Goal: Information Seeking & Learning: Learn about a topic

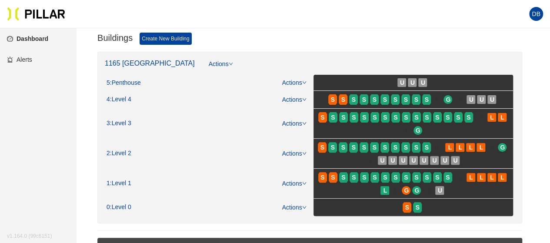
scroll to position [120, 0]
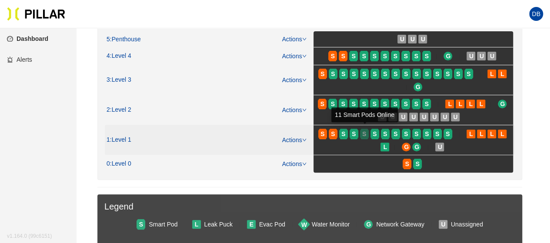
click at [362, 129] on span "S" at bounding box center [364, 134] width 4 height 10
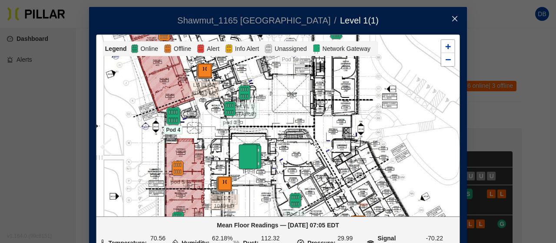
click at [170, 113] on img at bounding box center [173, 116] width 19 height 19
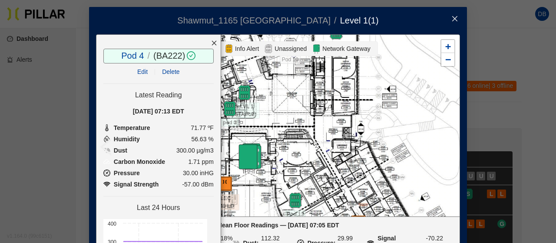
click at [211, 43] on icon "close" at bounding box center [214, 43] width 6 height 6
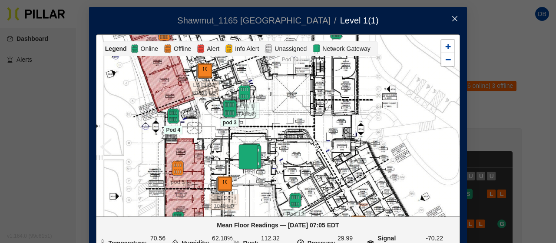
click at [222, 110] on img at bounding box center [229, 109] width 19 height 19
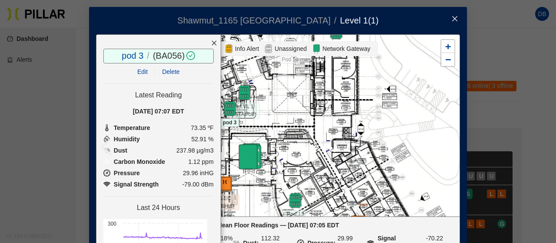
click at [212, 43] on icon "close" at bounding box center [214, 43] width 5 height 5
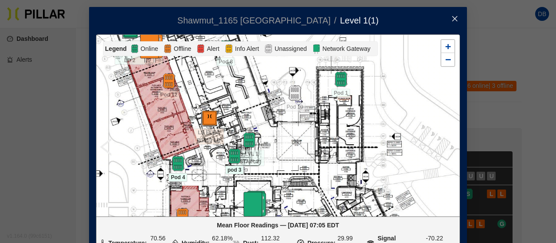
drag, startPoint x: 171, startPoint y: 96, endPoint x: 185, endPoint y: 179, distance: 84.7
click at [185, 179] on div at bounding box center [277, 125] width 363 height 181
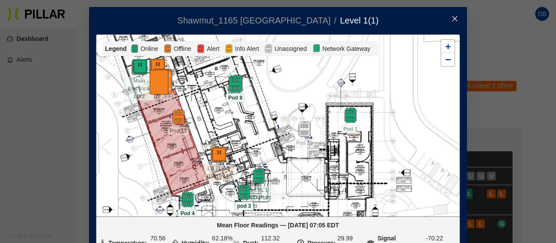
click at [235, 91] on img at bounding box center [235, 84] width 19 height 19
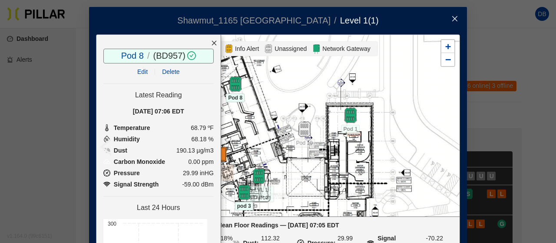
click at [211, 41] on icon "close" at bounding box center [214, 43] width 6 height 6
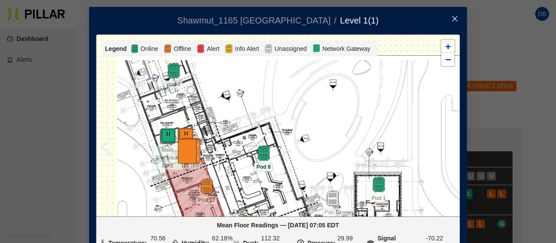
drag, startPoint x: 223, startPoint y: 171, endPoint x: 233, endPoint y: 203, distance: 34.1
click at [233, 203] on div at bounding box center [277, 125] width 363 height 181
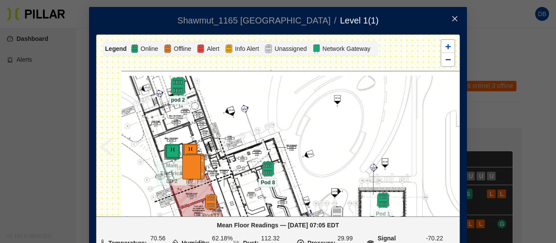
click at [177, 90] on img at bounding box center [178, 86] width 19 height 19
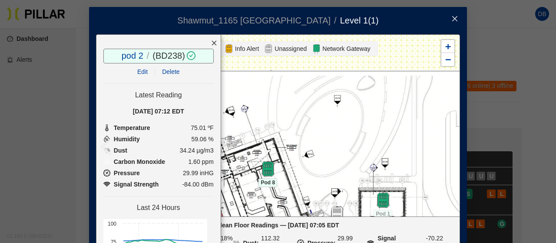
click at [208, 42] on div at bounding box center [214, 43] width 13 height 17
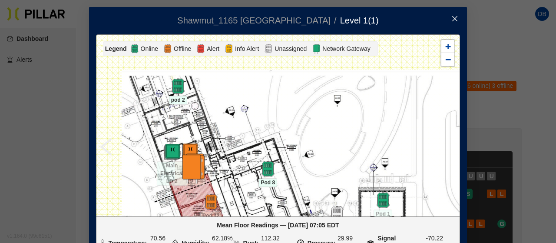
drag, startPoint x: 284, startPoint y: 148, endPoint x: 258, endPoint y: 40, distance: 111.4
click at [258, 46] on div "Legend Online Offline Alert Info Alert Unassigned Network Gateway ELEC 1040 LD …" at bounding box center [278, 145] width 364 height 222
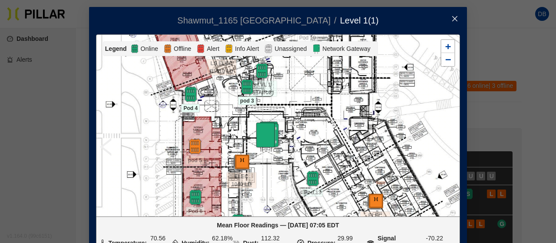
drag, startPoint x: 268, startPoint y: 152, endPoint x: 258, endPoint y: 63, distance: 89.6
click at [265, 51] on div "Legend Online Offline Alert Info Alert Unassigned Network Gateway ELEC 1040 LD …" at bounding box center [278, 145] width 364 height 222
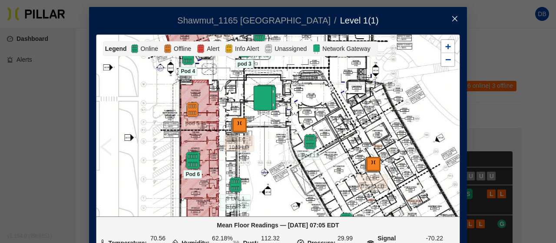
click at [189, 157] on img at bounding box center [192, 160] width 19 height 19
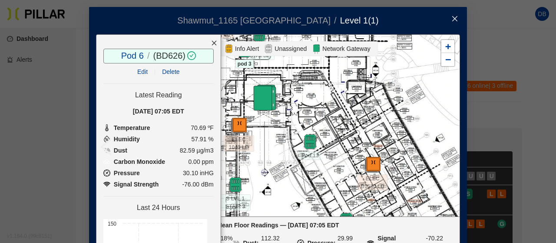
click at [208, 40] on div at bounding box center [214, 43] width 13 height 17
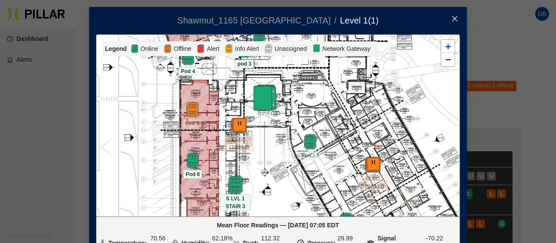
click at [230, 183] on img at bounding box center [235, 185] width 19 height 19
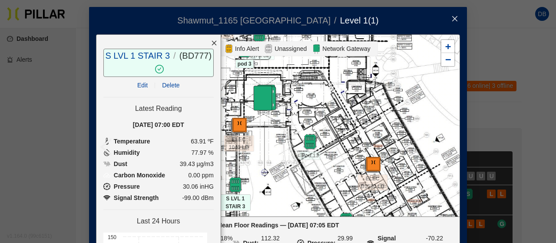
click at [211, 42] on icon "close" at bounding box center [214, 43] width 6 height 6
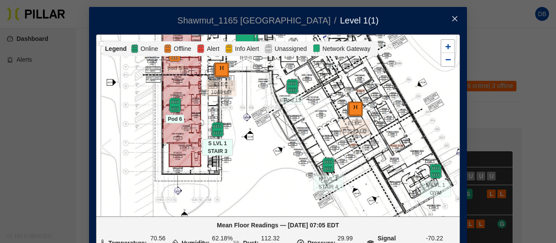
drag, startPoint x: 267, startPoint y: 169, endPoint x: 249, endPoint y: 114, distance: 58.0
click at [249, 114] on div at bounding box center [277, 125] width 363 height 181
click at [452, 21] on icon "close" at bounding box center [454, 18] width 5 height 5
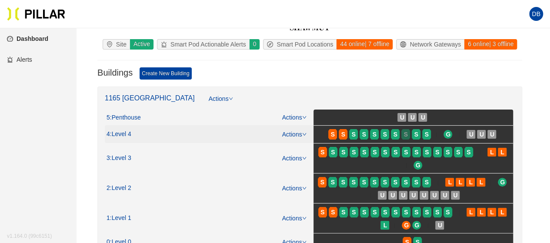
scroll to position [87, 0]
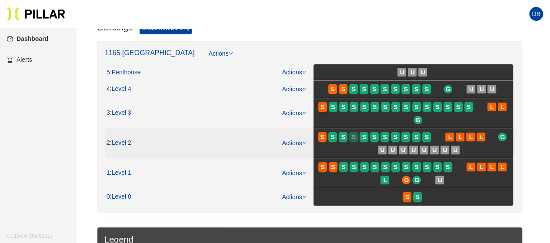
click at [357, 138] on div "S" at bounding box center [353, 136] width 9 height 7
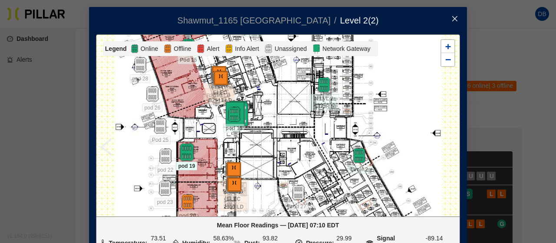
click at [177, 146] on img at bounding box center [186, 152] width 19 height 19
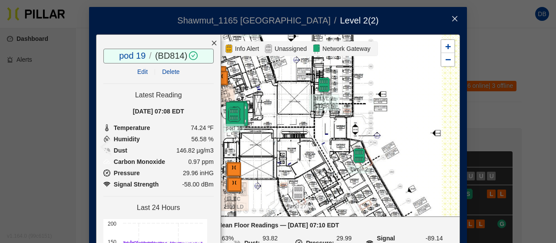
click at [211, 45] on icon "close" at bounding box center [214, 43] width 6 height 6
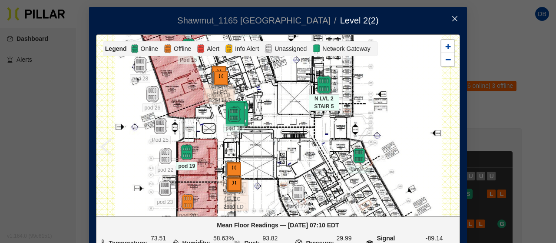
click at [320, 90] on img at bounding box center [324, 85] width 19 height 19
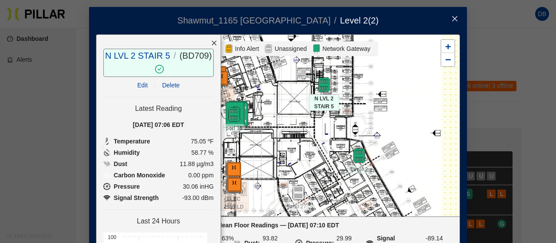
click at [211, 41] on icon "close" at bounding box center [214, 43] width 6 height 6
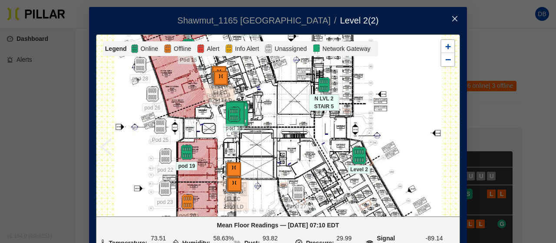
click at [355, 157] on img at bounding box center [359, 155] width 19 height 19
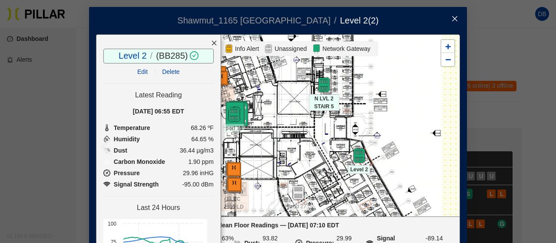
click at [211, 41] on icon "close" at bounding box center [214, 43] width 6 height 6
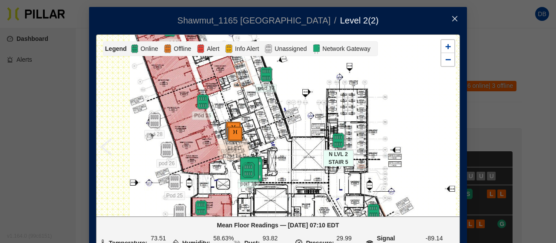
drag, startPoint x: 294, startPoint y: 105, endPoint x: 311, endPoint y: 163, distance: 60.2
click at [311, 163] on div at bounding box center [277, 125] width 363 height 181
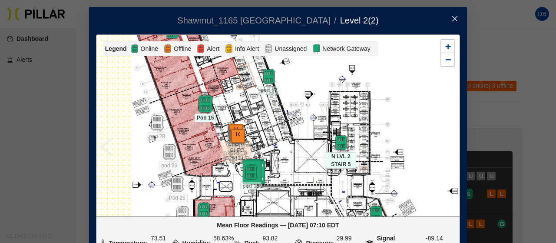
click at [200, 106] on img at bounding box center [205, 104] width 19 height 19
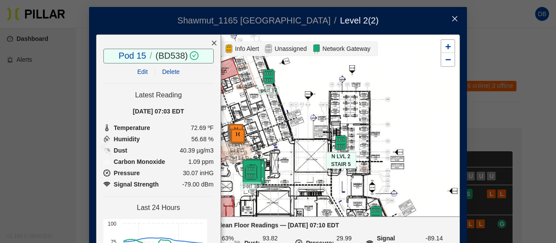
click at [211, 41] on icon "close" at bounding box center [214, 43] width 6 height 6
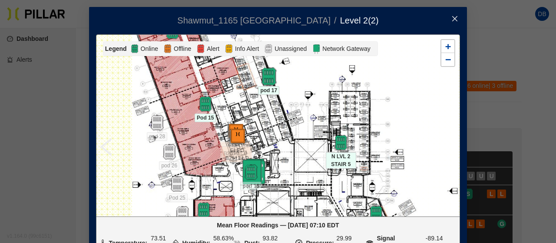
click at [267, 77] on img at bounding box center [268, 76] width 19 height 19
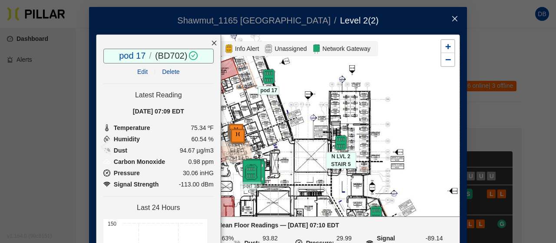
click at [211, 43] on icon "close" at bounding box center [214, 43] width 6 height 6
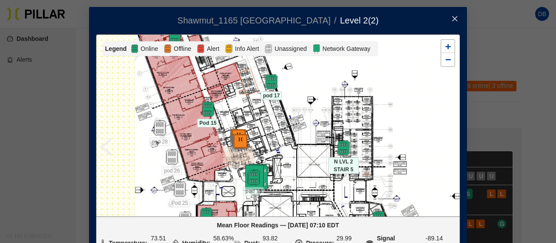
drag, startPoint x: 227, startPoint y: 108, endPoint x: 266, endPoint y: 178, distance: 80.1
click at [266, 178] on div at bounding box center [277, 125] width 363 height 181
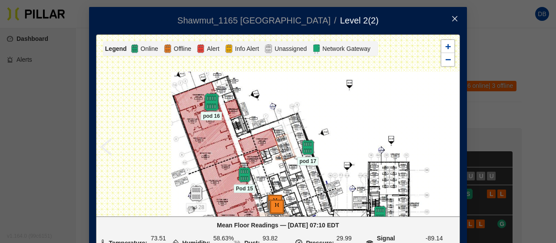
click at [204, 102] on img at bounding box center [211, 102] width 19 height 19
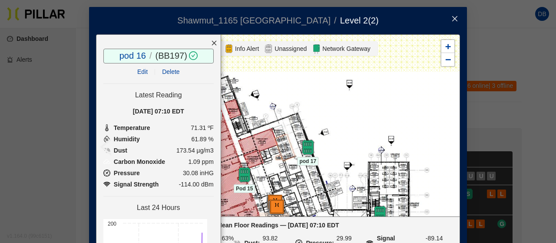
click at [211, 44] on icon "close" at bounding box center [214, 43] width 6 height 6
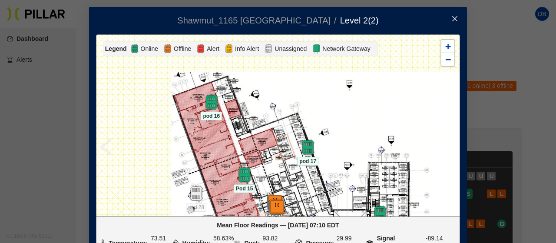
drag, startPoint x: 327, startPoint y: 111, endPoint x: 301, endPoint y: 58, distance: 59.1
click at [317, 78] on div at bounding box center [277, 125] width 363 height 181
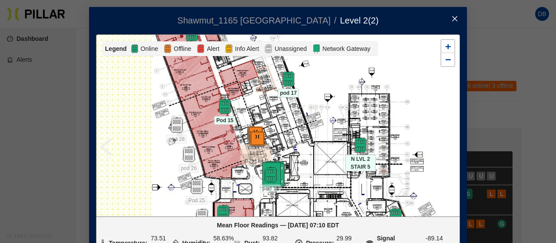
click at [452, 17] on icon "close" at bounding box center [454, 18] width 5 height 5
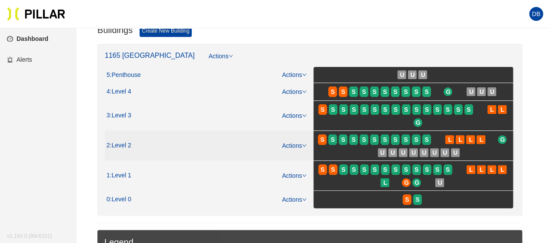
scroll to position [87, 0]
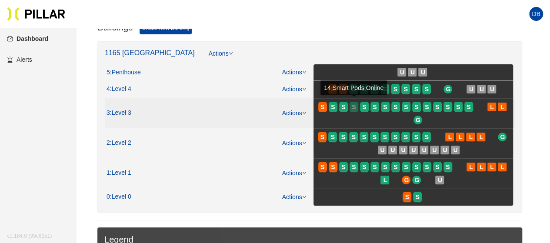
click at [352, 107] on span "S" at bounding box center [354, 107] width 4 height 10
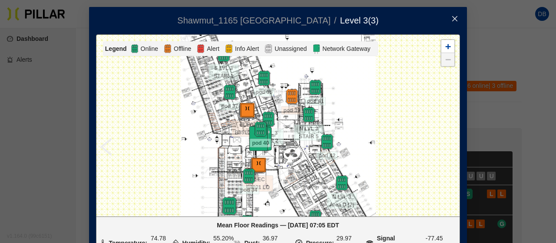
click at [222, 205] on img at bounding box center [229, 206] width 19 height 19
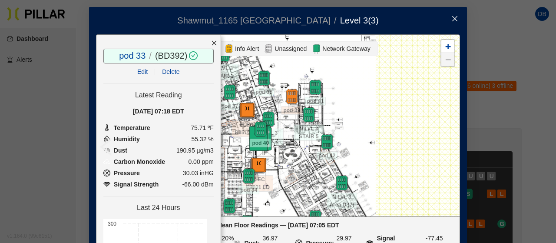
click at [211, 40] on icon "close" at bounding box center [214, 43] width 6 height 6
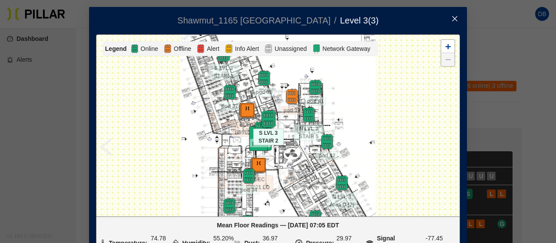
click at [264, 114] on img at bounding box center [268, 119] width 19 height 19
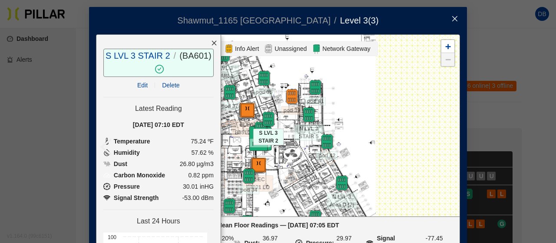
click at [211, 42] on icon "close" at bounding box center [214, 43] width 6 height 6
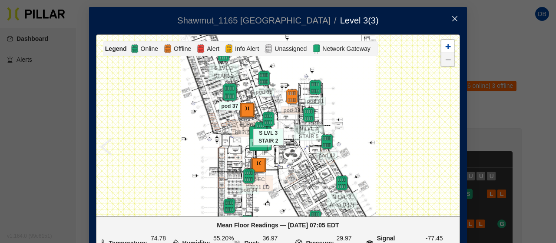
click at [226, 90] on img at bounding box center [229, 92] width 19 height 19
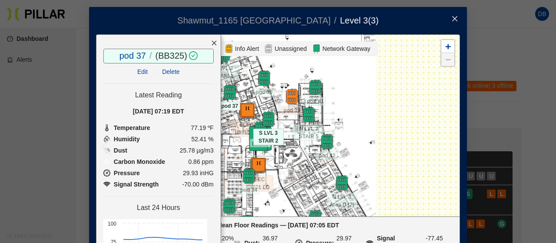
click at [211, 40] on icon "close" at bounding box center [214, 43] width 6 height 6
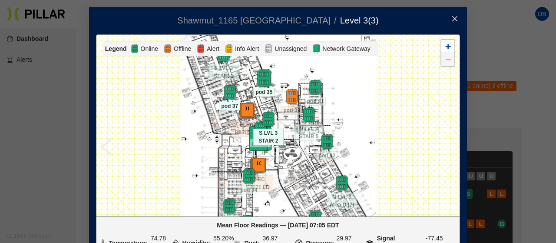
click at [262, 79] on img at bounding box center [264, 78] width 19 height 19
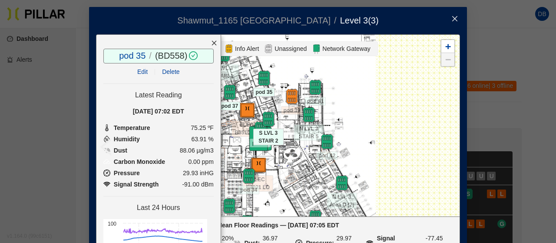
click at [211, 42] on icon "close" at bounding box center [214, 43] width 6 height 6
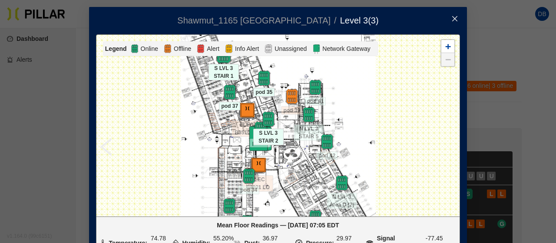
click at [217, 58] on img at bounding box center [223, 54] width 19 height 19
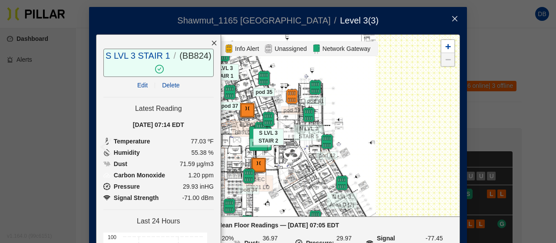
click at [211, 41] on icon "close" at bounding box center [214, 43] width 6 height 6
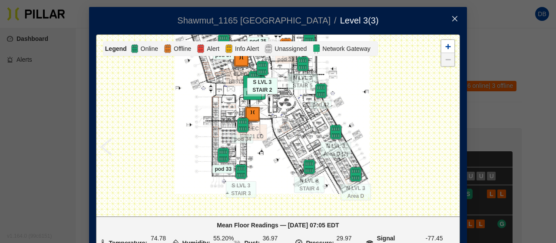
drag, startPoint x: 292, startPoint y: 176, endPoint x: 275, endPoint y: 83, distance: 94.2
click at [276, 89] on div at bounding box center [277, 125] width 363 height 181
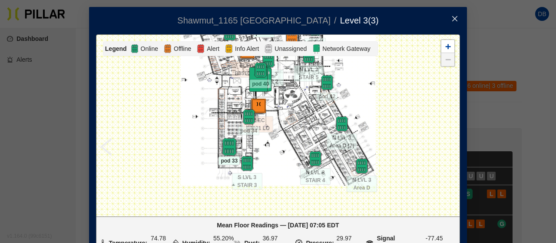
click at [225, 144] on img at bounding box center [229, 147] width 19 height 19
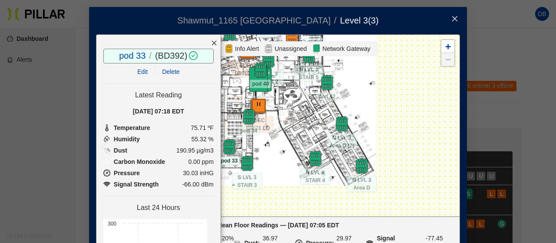
click at [212, 42] on icon "close" at bounding box center [214, 43] width 5 height 5
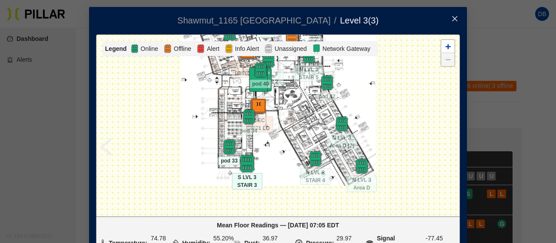
click at [241, 163] on img at bounding box center [247, 163] width 19 height 19
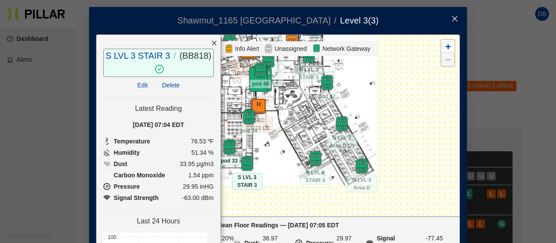
click at [211, 40] on icon "close" at bounding box center [214, 43] width 6 height 6
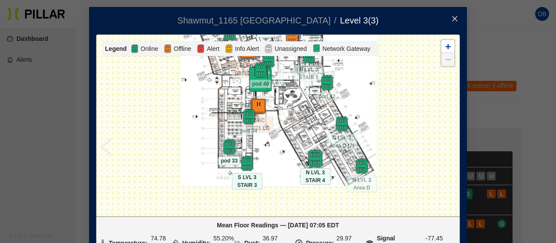
click at [316, 160] on img at bounding box center [315, 158] width 19 height 19
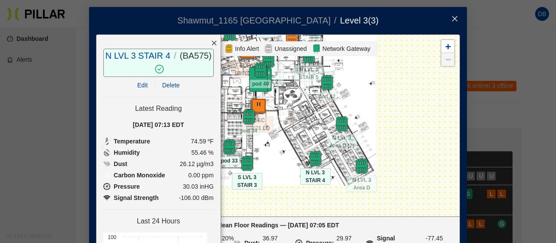
click at [212, 41] on icon "close" at bounding box center [214, 43] width 5 height 5
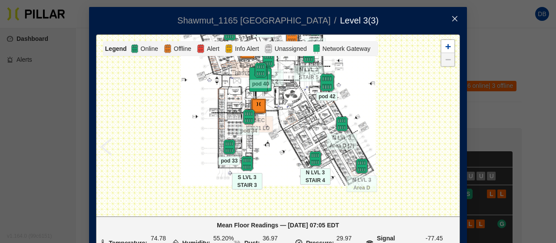
click at [323, 80] on img at bounding box center [327, 82] width 19 height 19
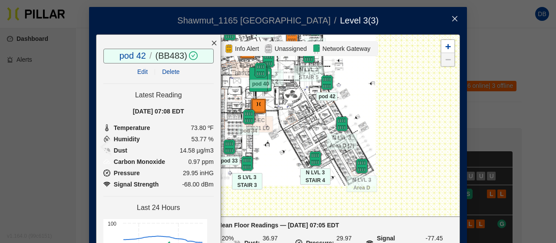
click at [211, 42] on icon "close" at bounding box center [214, 43] width 6 height 6
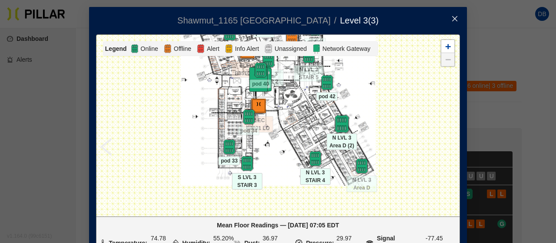
click at [338, 123] on img at bounding box center [341, 124] width 19 height 19
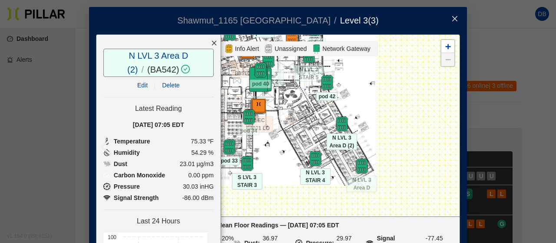
click at [211, 41] on icon "close" at bounding box center [214, 43] width 6 height 6
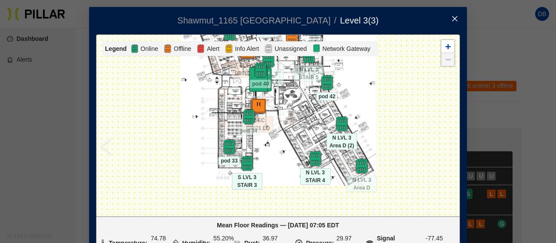
click at [452, 17] on icon "close" at bounding box center [454, 18] width 5 height 5
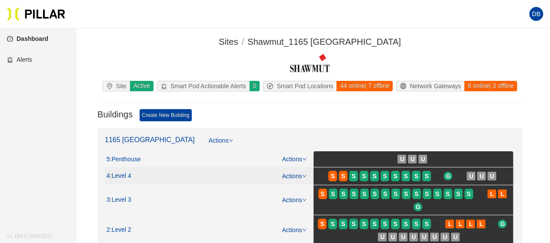
click at [390, 175] on span "S" at bounding box center [385, 176] width 10 height 14
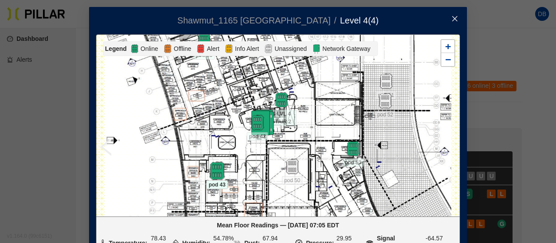
click at [221, 171] on img at bounding box center [217, 171] width 19 height 19
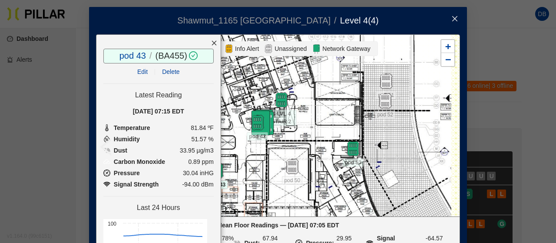
click at [208, 45] on div at bounding box center [214, 43] width 13 height 17
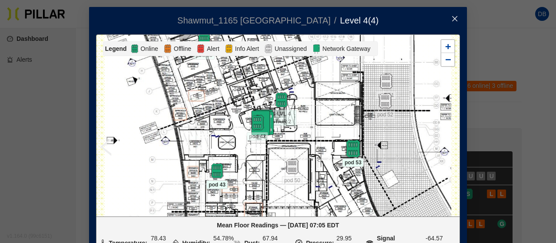
click at [349, 147] on img at bounding box center [353, 148] width 19 height 19
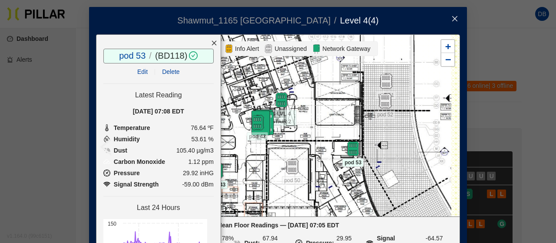
drag, startPoint x: 203, startPoint y: 41, endPoint x: 207, endPoint y: 48, distance: 8.2
click at [211, 41] on icon "close" at bounding box center [214, 43] width 6 height 6
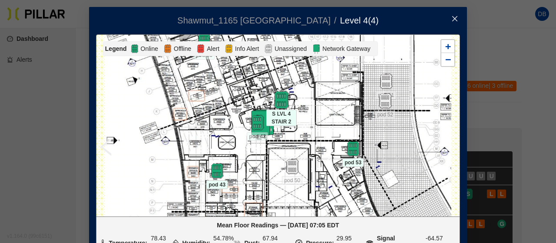
click at [279, 103] on img at bounding box center [281, 100] width 19 height 19
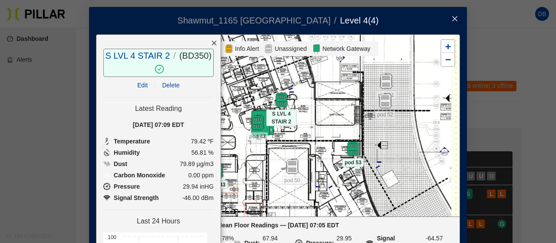
click at [211, 42] on icon "close" at bounding box center [214, 43] width 6 height 6
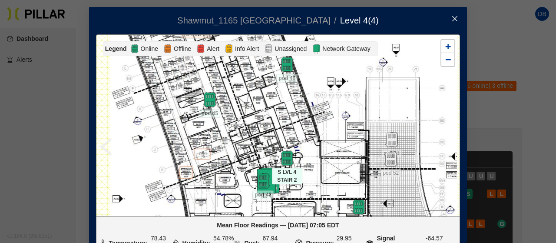
drag, startPoint x: 224, startPoint y: 80, endPoint x: 228, endPoint y: 138, distance: 57.9
click at [228, 138] on div at bounding box center [277, 125] width 363 height 181
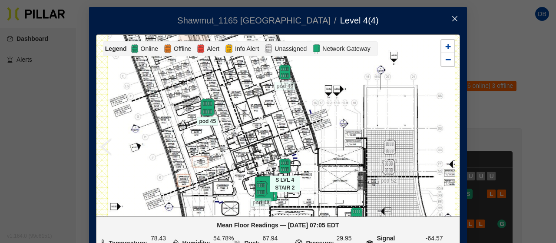
click at [203, 107] on img at bounding box center [207, 107] width 19 height 19
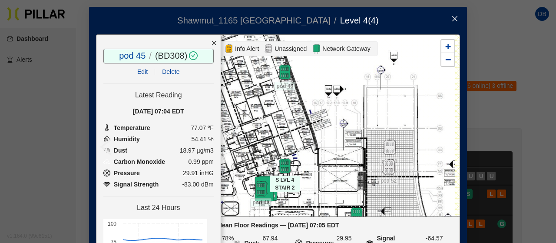
click at [211, 45] on icon "close" at bounding box center [214, 43] width 6 height 6
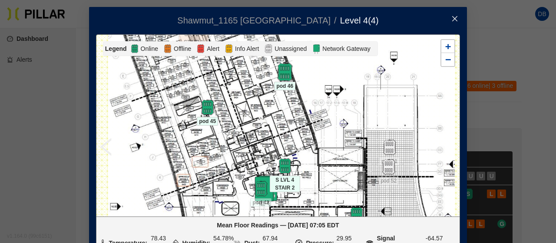
click at [280, 71] on img at bounding box center [284, 72] width 19 height 19
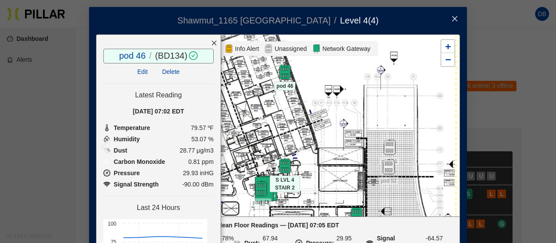
click at [211, 44] on icon "close" at bounding box center [214, 43] width 6 height 6
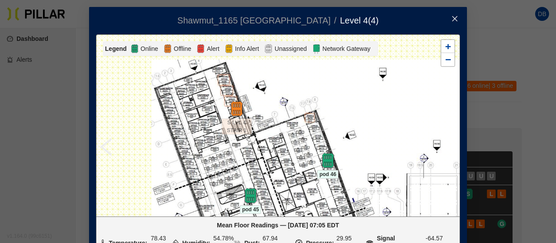
drag, startPoint x: 234, startPoint y: 80, endPoint x: 277, endPoint y: 167, distance: 97.4
click at [277, 167] on div at bounding box center [277, 125] width 363 height 181
click at [453, 22] on icon "close" at bounding box center [454, 18] width 7 height 7
